Goal: Task Accomplishment & Management: Use online tool/utility

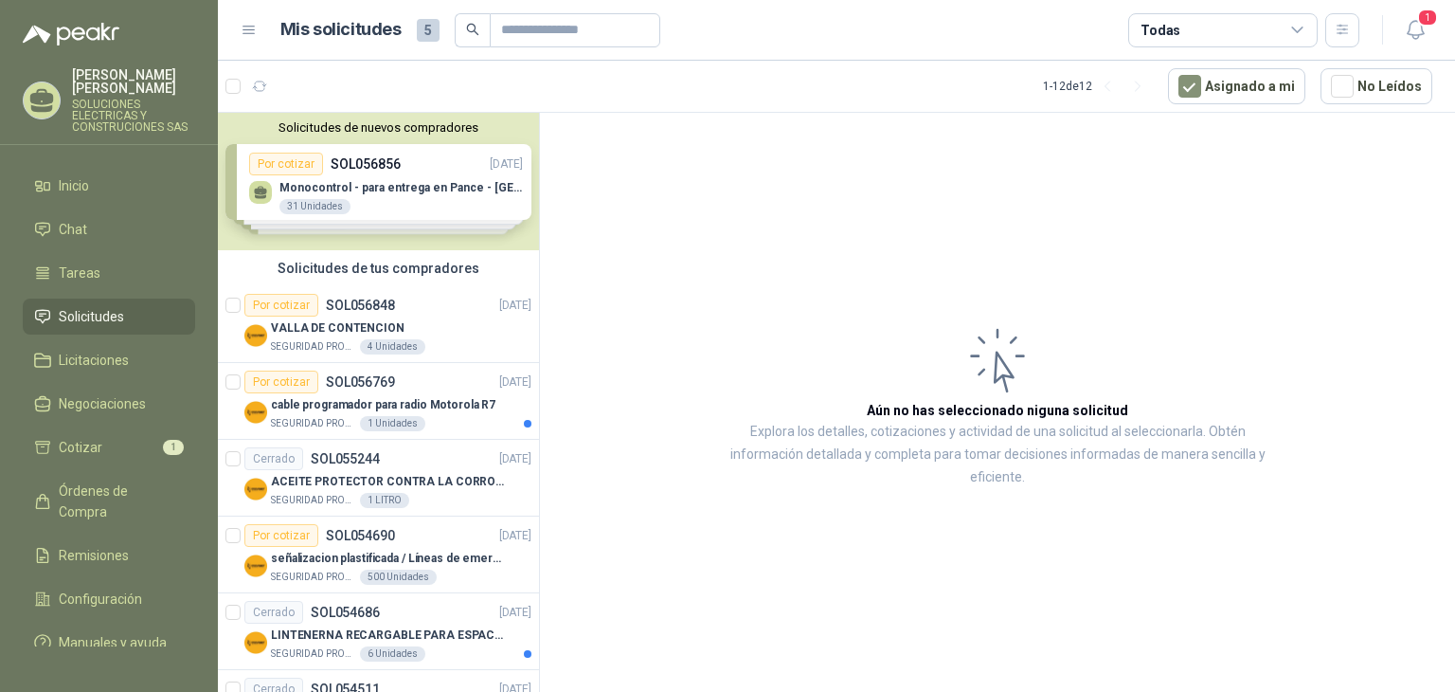
click at [436, 198] on div "Solicitudes de nuevos compradores Por cotizar SOL056856 [DATE] Monocontrol - pa…" at bounding box center [378, 181] width 321 height 137
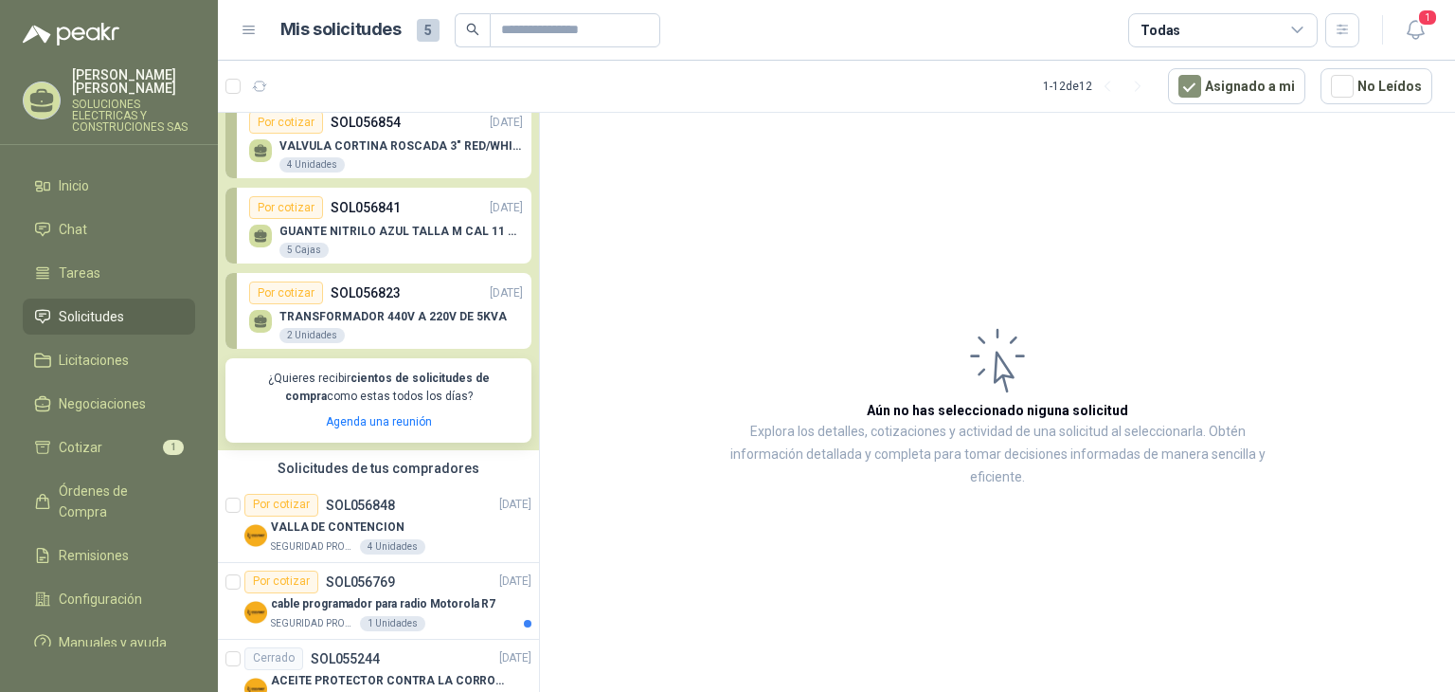
scroll to position [95, 0]
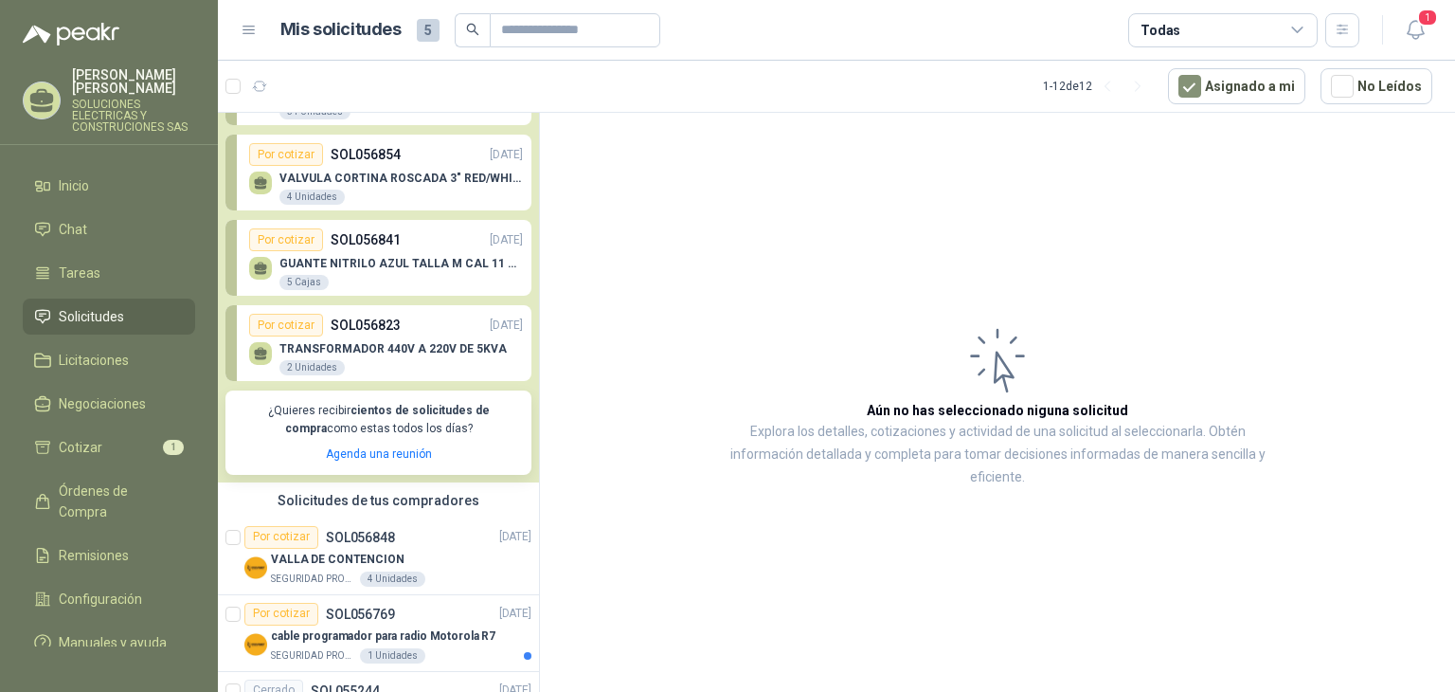
click at [394, 268] on p "GUANTE NITRILO AZUL TALLA M CAL 11 CAJA x 100 UND" at bounding box center [402, 263] width 244 height 13
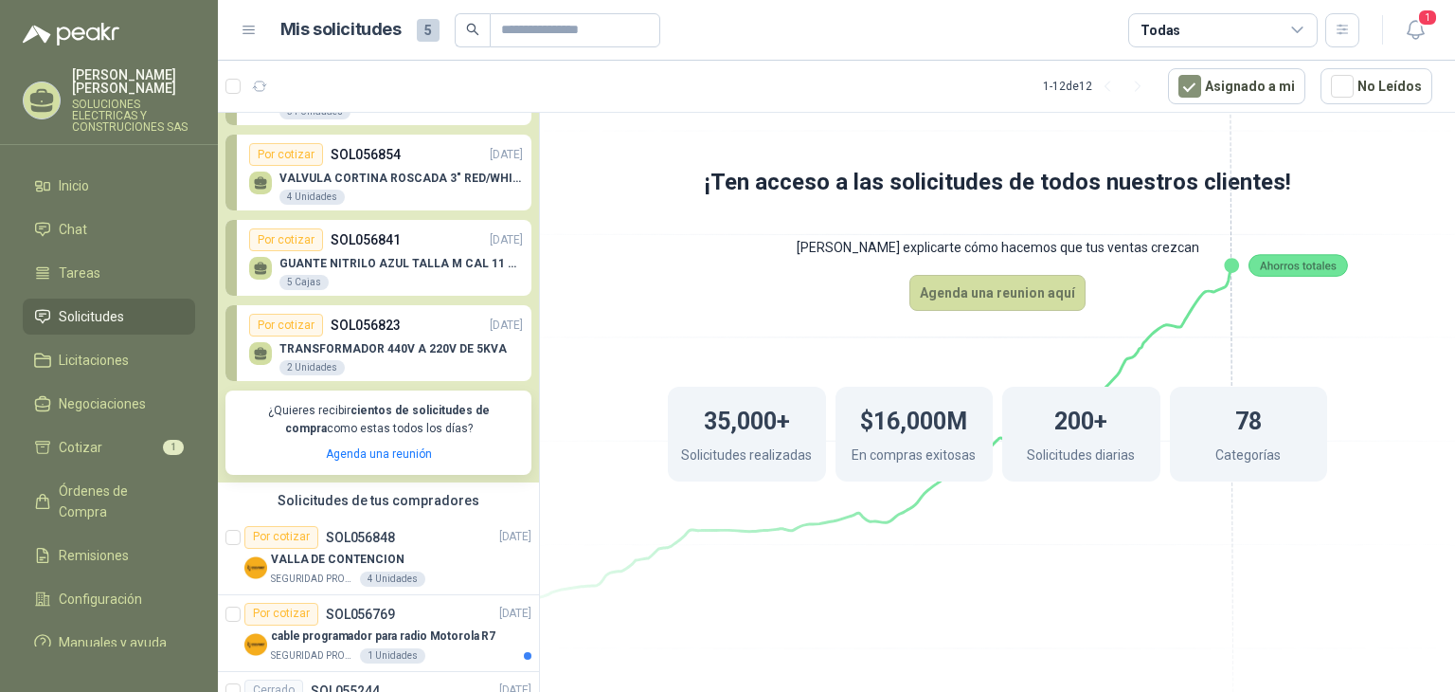
click at [377, 282] on div "GUANTE NITRILO AZUL TALLA M CAL 11 CAJA x 100 UND 5 Cajas" at bounding box center [402, 274] width 244 height 34
click at [409, 248] on div "Por cotizar SOL056841 [DATE]" at bounding box center [386, 239] width 274 height 23
click at [421, 242] on div "Por cotizar SOL056841 [DATE]" at bounding box center [386, 239] width 274 height 23
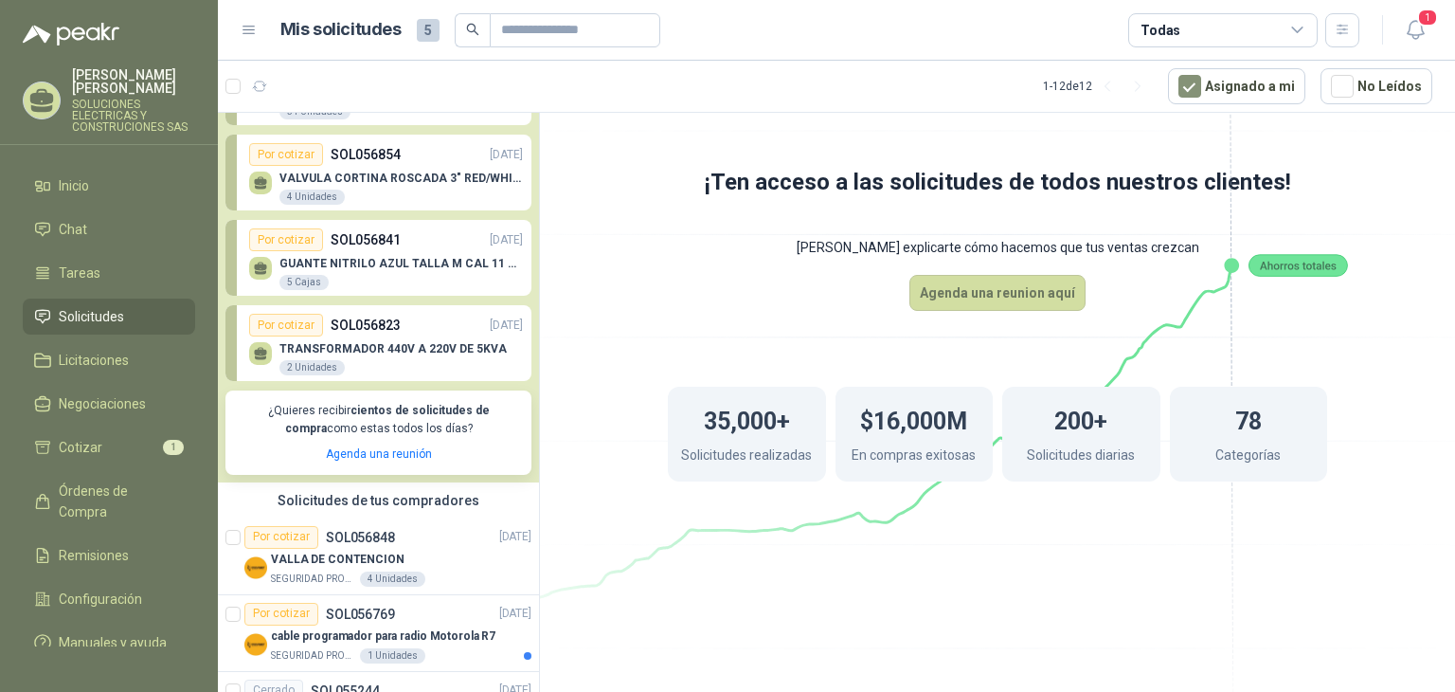
click at [263, 272] on icon at bounding box center [260, 272] width 11 height 4
click at [301, 279] on div "5 Cajas" at bounding box center [304, 282] width 49 height 15
click at [330, 183] on p "VALVULA CORTINA ROSCADA 3" RED/WHITE" at bounding box center [402, 177] width 244 height 13
click at [370, 350] on p "TRANSFORMADOR 440V A 220V DE 5KVA" at bounding box center [393, 348] width 227 height 13
click at [362, 542] on p "SOL056848" at bounding box center [360, 537] width 69 height 13
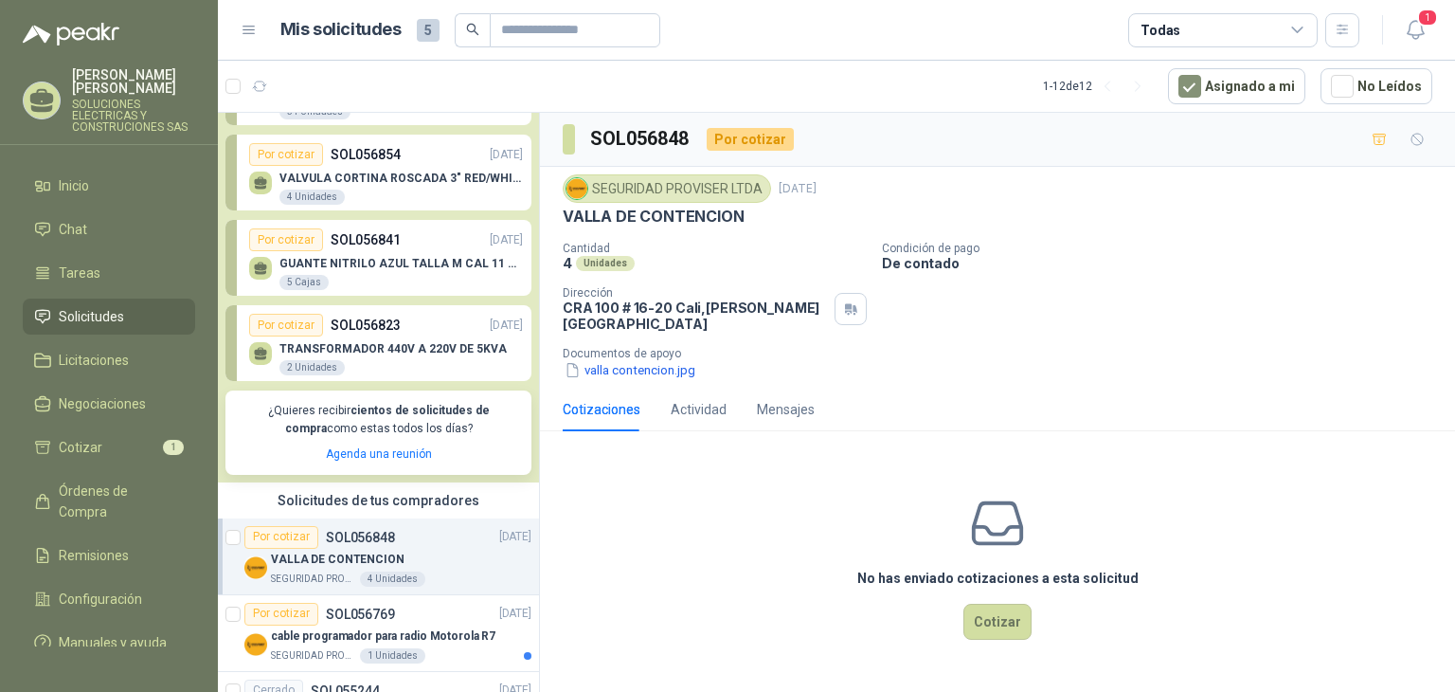
click at [380, 253] on div "GUANTE NITRILO AZUL TALLA M CAL 11 CAJA x 100 UND 5 Cajas" at bounding box center [386, 271] width 274 height 40
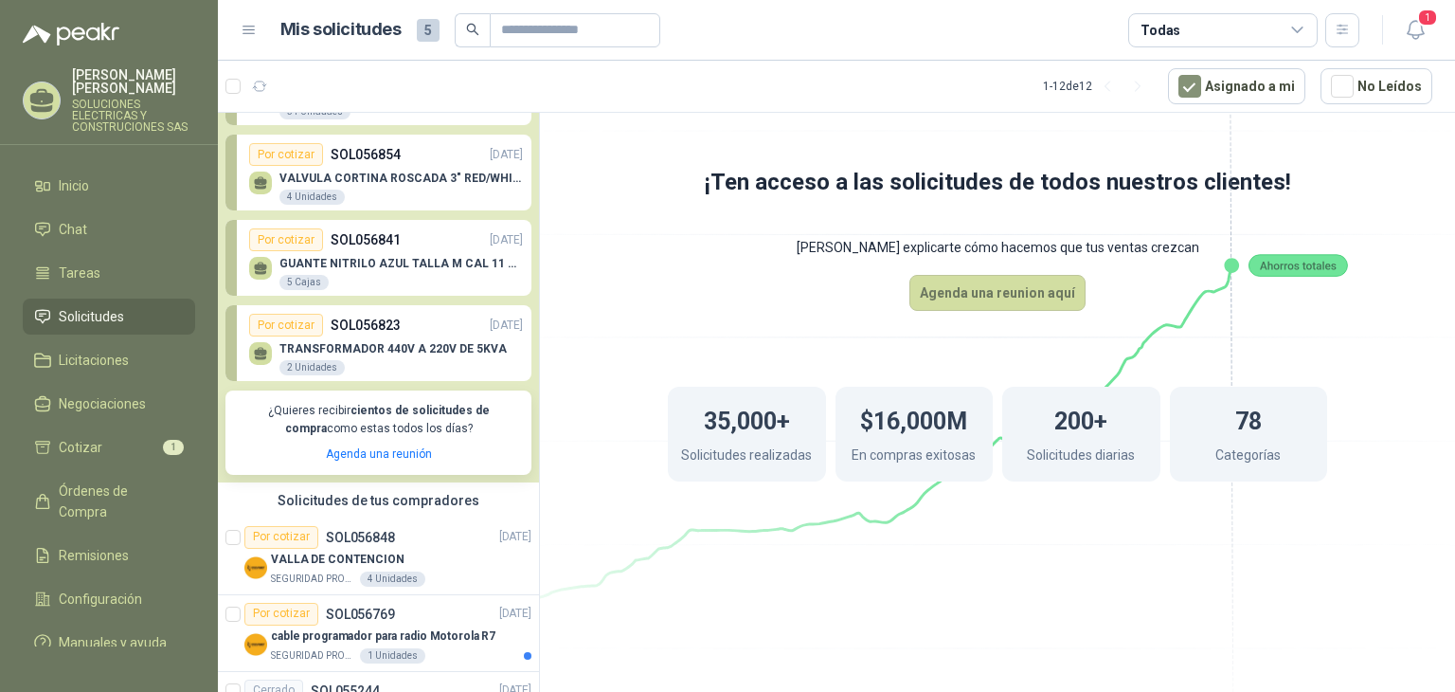
click at [100, 306] on span "Solicitudes" at bounding box center [91, 316] width 65 height 21
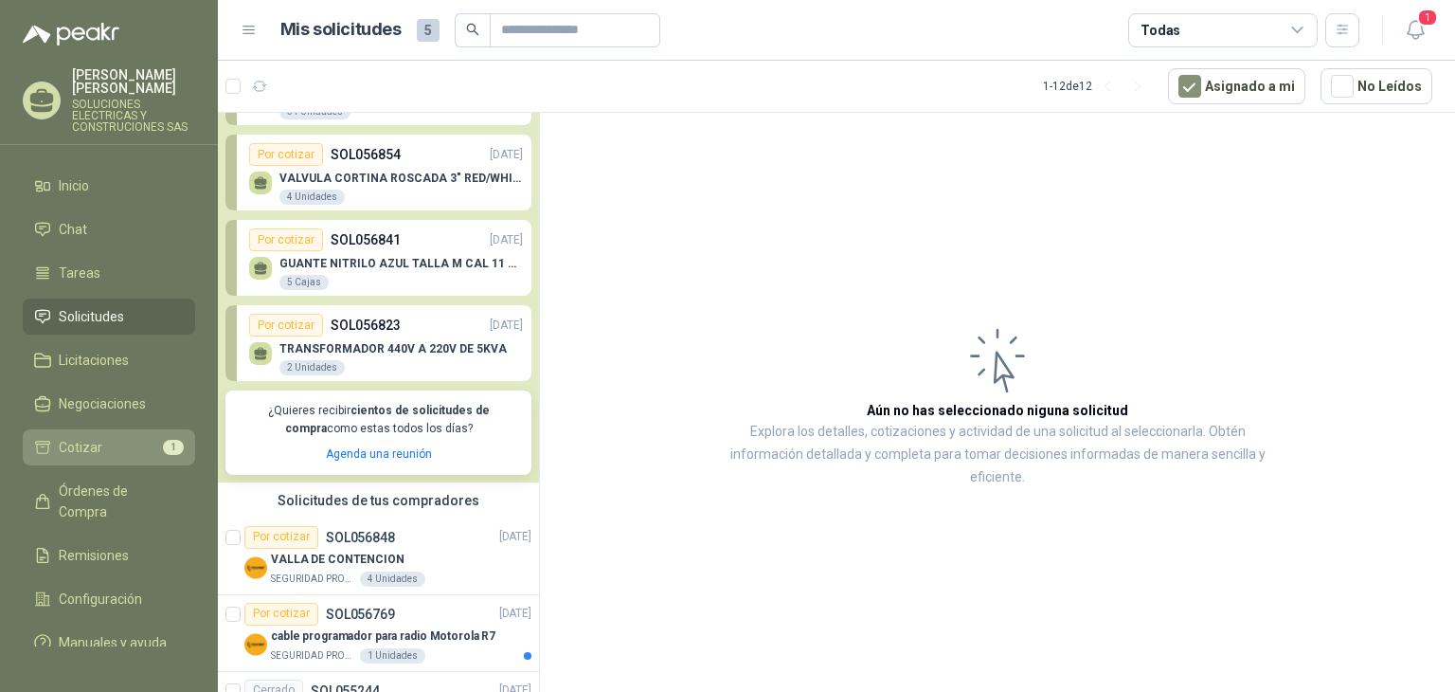
click at [114, 437] on li "Cotizar 1" at bounding box center [109, 447] width 150 height 21
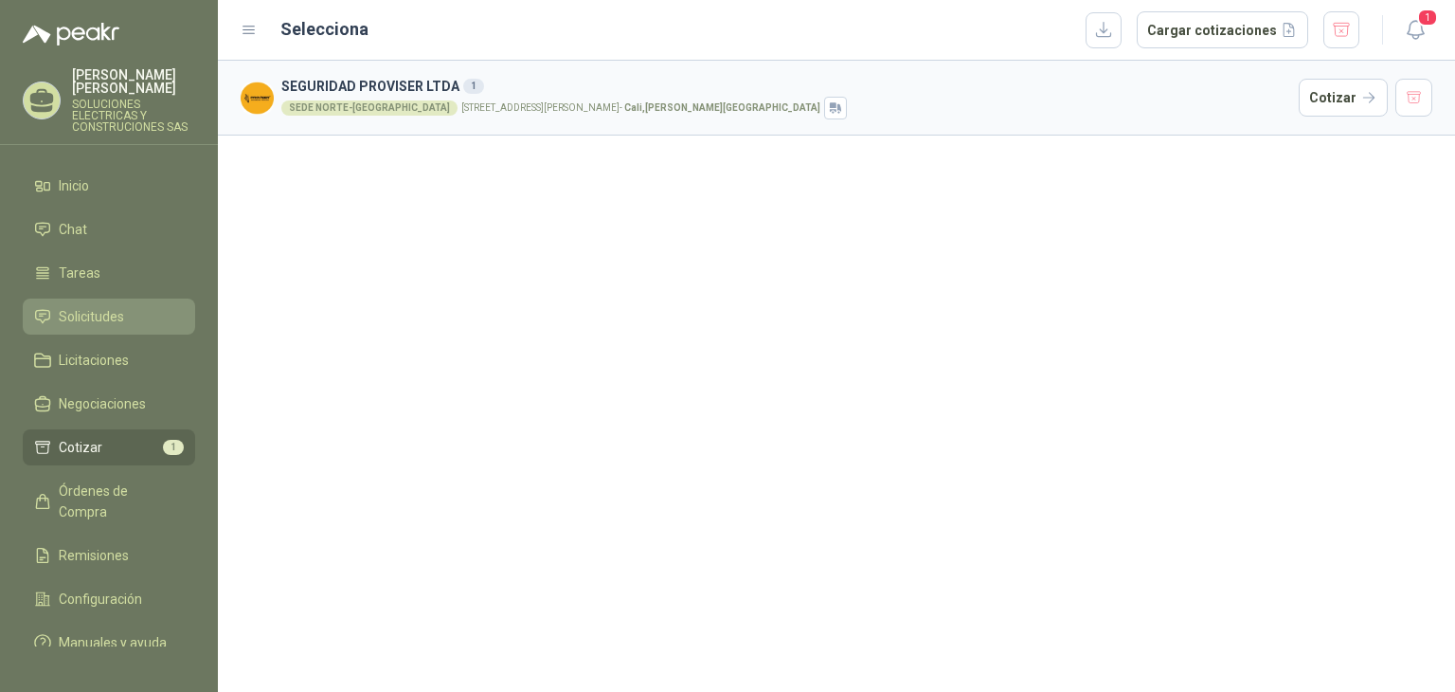
click at [121, 315] on link "Solicitudes" at bounding box center [109, 316] width 172 height 36
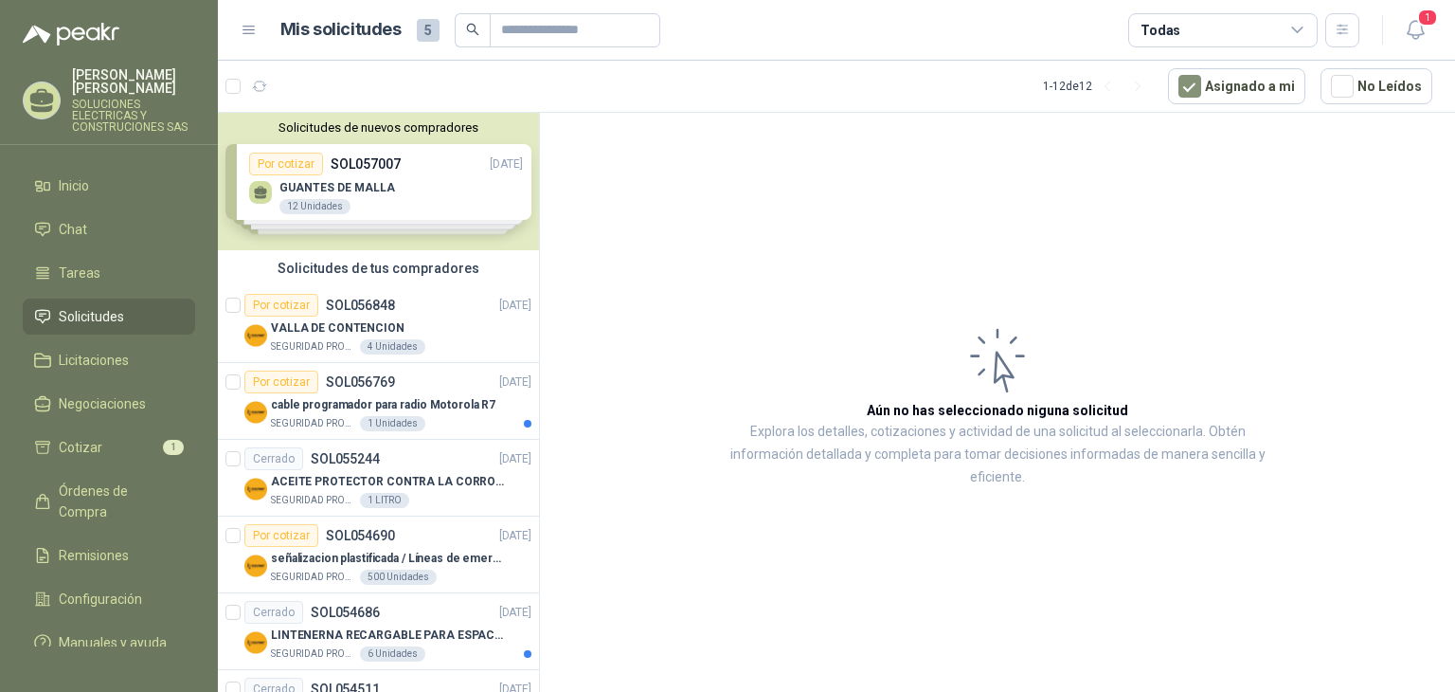
click at [393, 214] on div "Solicitudes de nuevos compradores Por cotizar SOL057007 [DATE] GUANTES [PERSON_…" at bounding box center [378, 181] width 321 height 137
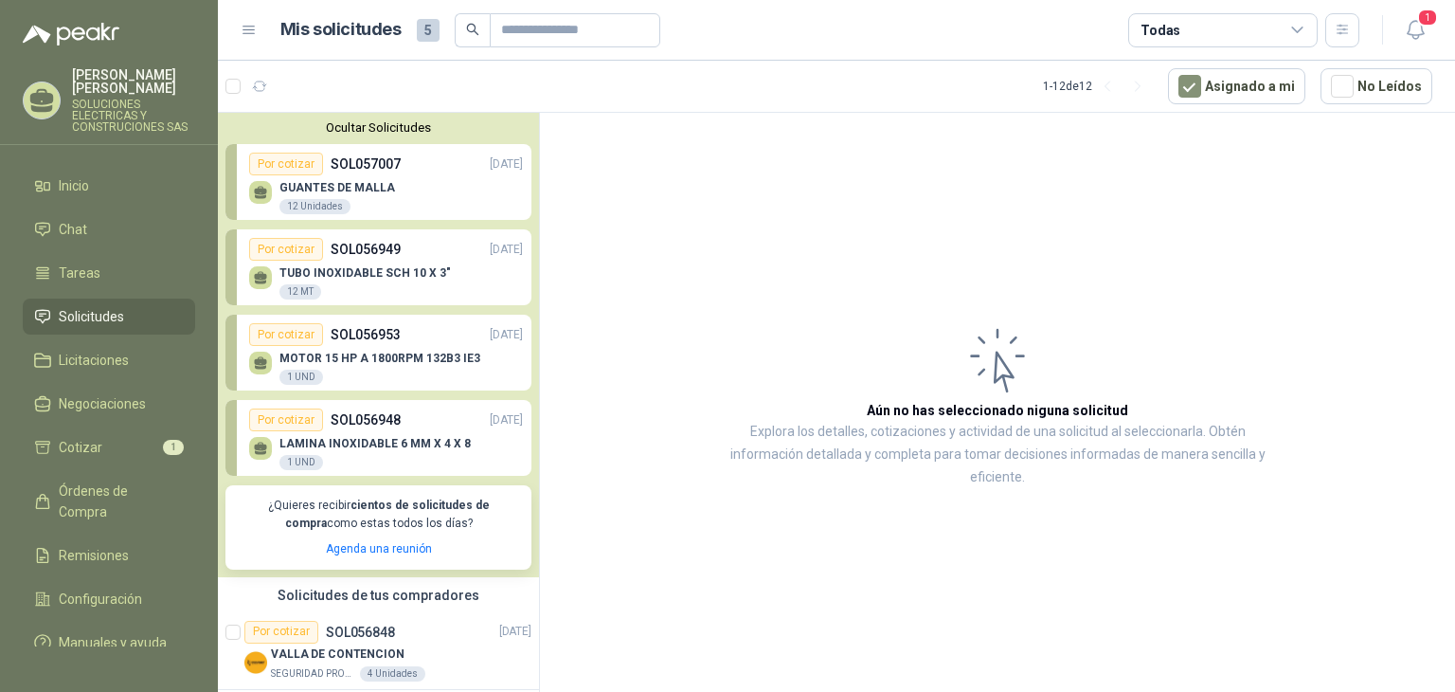
click at [398, 199] on div "GUANTES [PERSON_NAME] 12 Unidades" at bounding box center [386, 195] width 274 height 40
